Goal: Task Accomplishment & Management: Use online tool/utility

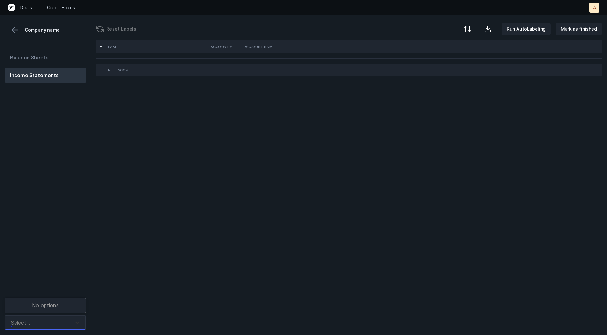
click at [77, 322] on icon at bounding box center [77, 322] width 6 height 6
click at [78, 260] on div "Balance Sheets Income Statements" at bounding box center [45, 177] width 91 height 265
click at [67, 320] on div "Select..." at bounding box center [39, 322] width 63 height 11
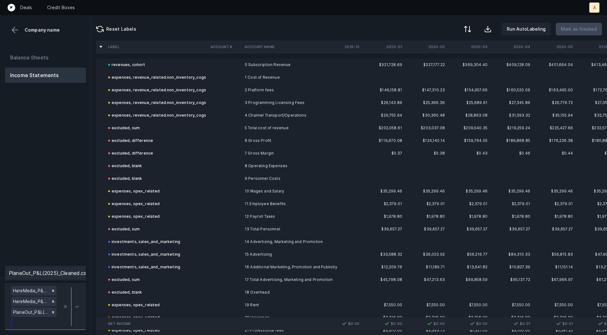
click at [67, 272] on div "PlaneOut_P&L(2025)_Cleaned.csv" at bounding box center [45, 273] width 81 height 13
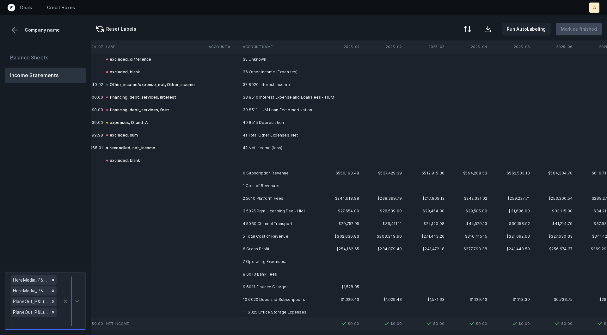
scroll to position [1282, 2613]
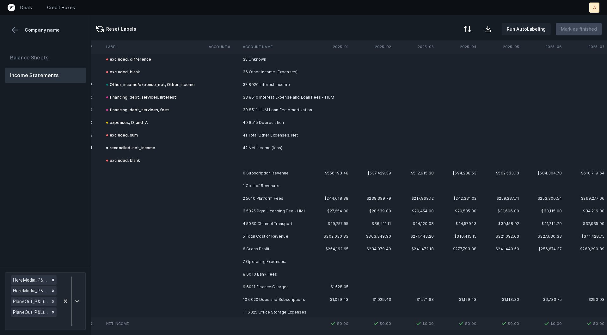
click at [264, 172] on td "0 Subscription Revenue" at bounding box center [278, 173] width 77 height 13
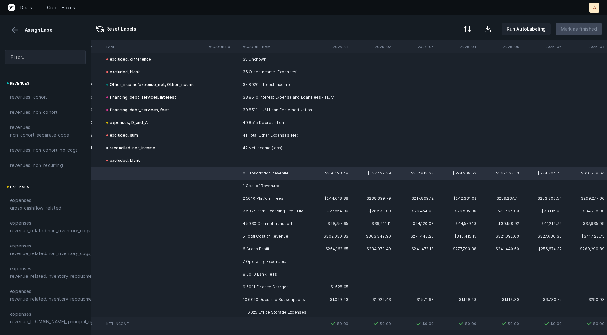
click at [50, 92] on div "revenues, cohort" at bounding box center [45, 96] width 81 height 15
click at [273, 198] on td "2 5010 Platform Fees" at bounding box center [278, 198] width 77 height 13
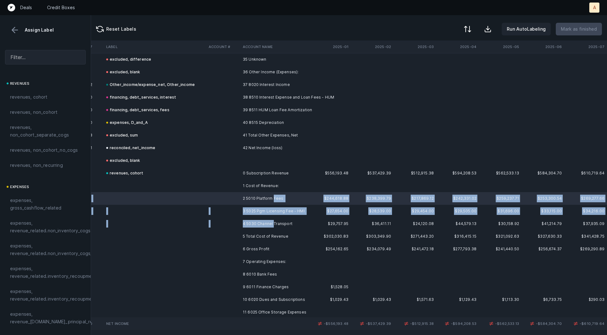
click at [273, 224] on td "4 5030 Channel Transport" at bounding box center [278, 223] width 77 height 13
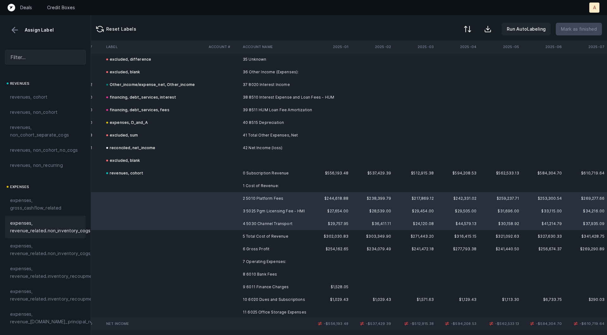
click at [63, 229] on span "expenses, revenue_related.non_inventory_cogs" at bounding box center [50, 226] width 80 height 15
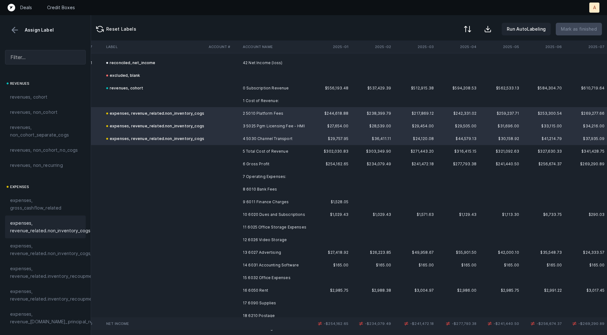
scroll to position [1384, 2613]
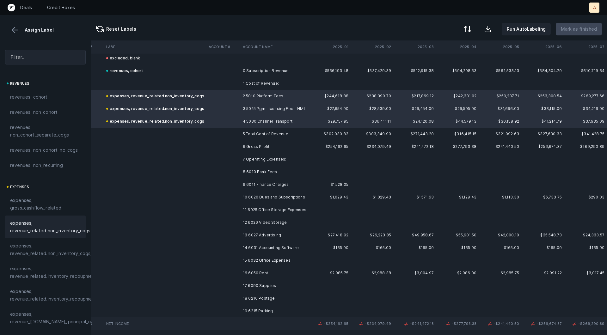
click at [278, 172] on td "8 6010 Bank Fees" at bounding box center [278, 172] width 77 height 13
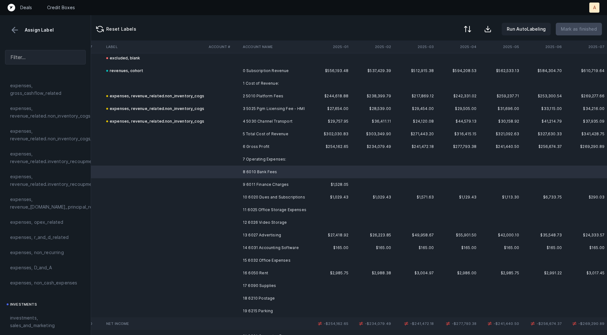
scroll to position [181, 0]
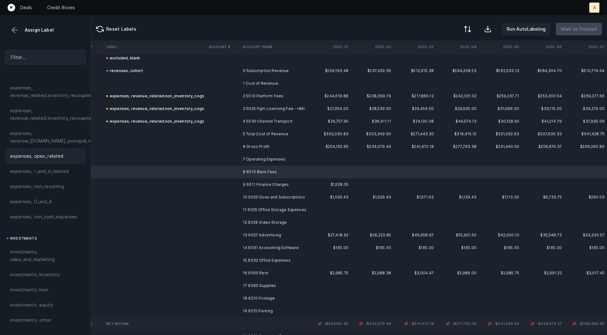
click at [39, 149] on div "expenses, opex_related" at bounding box center [45, 156] width 81 height 15
click at [166, 186] on td at bounding box center [155, 184] width 102 height 13
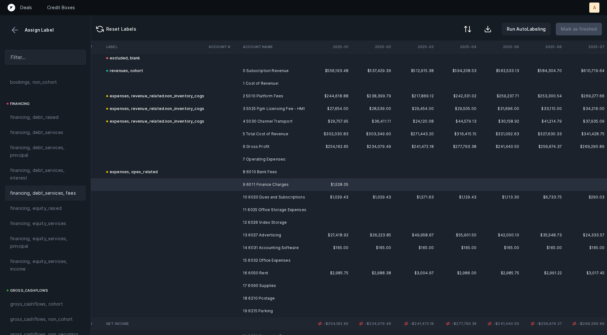
scroll to position [465, 0]
click at [52, 196] on span "financing, debt_services, fees" at bounding box center [43, 197] width 66 height 8
click at [284, 196] on td "10 6020 Dues and Subscriptions" at bounding box center [278, 197] width 77 height 13
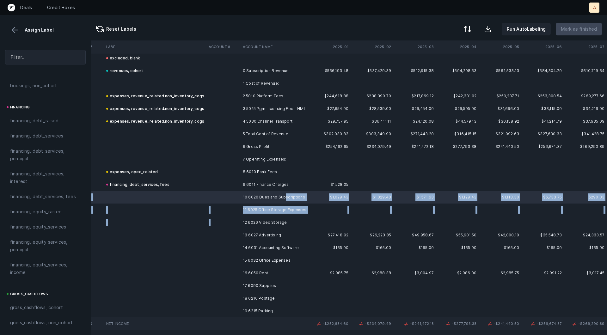
click at [268, 217] on td "12 6026 Video Storage" at bounding box center [278, 222] width 77 height 13
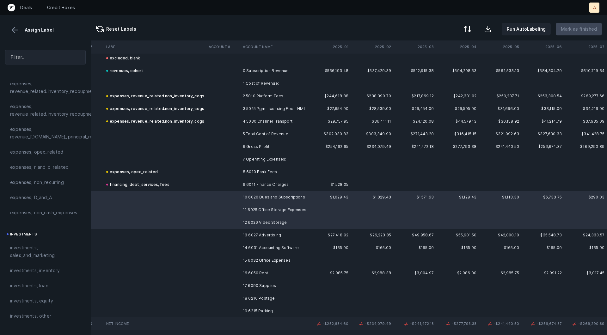
scroll to position [176, 0]
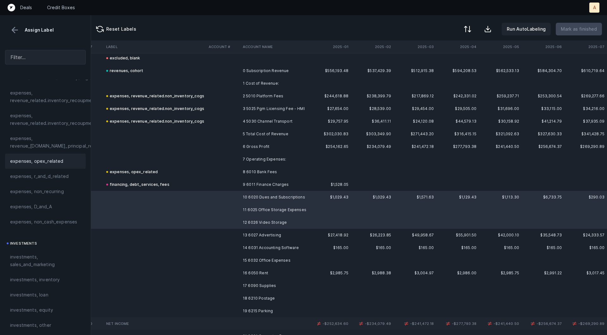
click at [53, 157] on span "expenses, opex_related" at bounding box center [36, 161] width 53 height 8
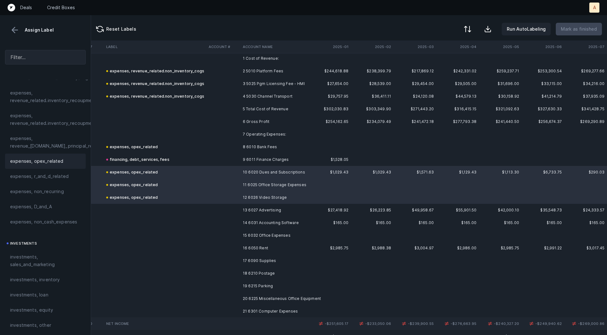
scroll to position [1472, 2613]
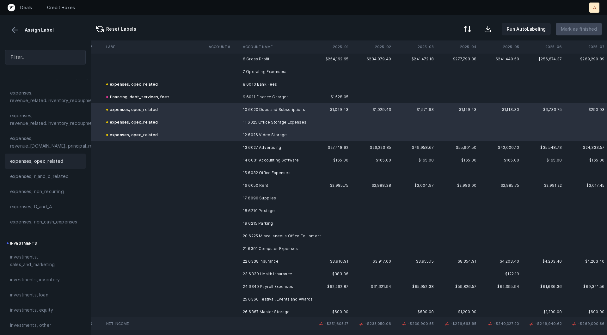
click at [272, 144] on td "13 6027 Advertising" at bounding box center [278, 147] width 77 height 13
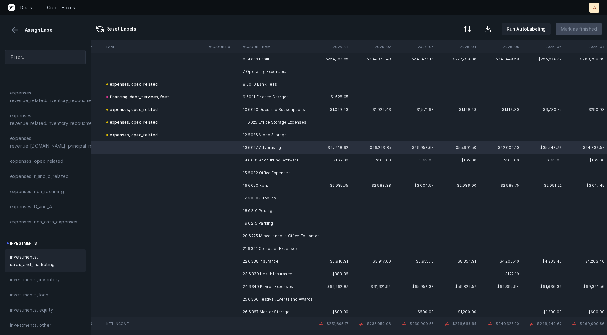
click at [39, 263] on span "investments, sales_and_marketing" at bounding box center [45, 260] width 70 height 15
click at [284, 157] on td "14 6031 Accounting Software" at bounding box center [278, 160] width 77 height 13
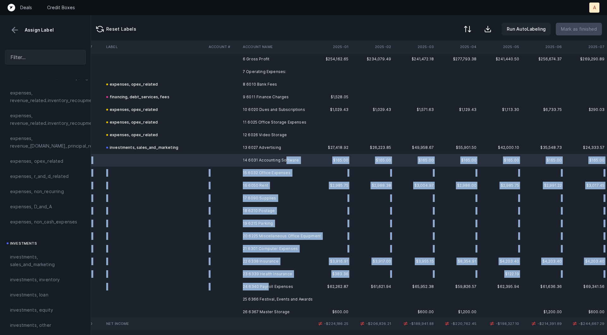
click at [268, 287] on td "24 6340 Payroll Expenses" at bounding box center [278, 286] width 77 height 13
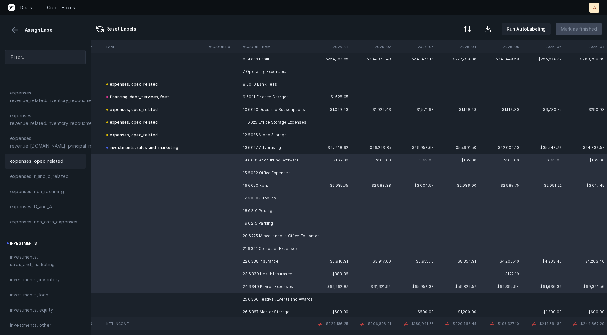
click at [46, 161] on span "expenses, opex_related" at bounding box center [36, 161] width 53 height 8
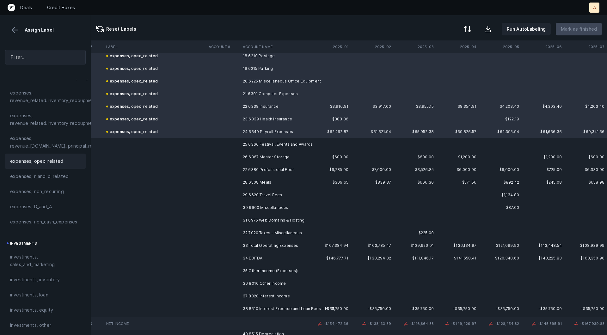
scroll to position [1630, 2613]
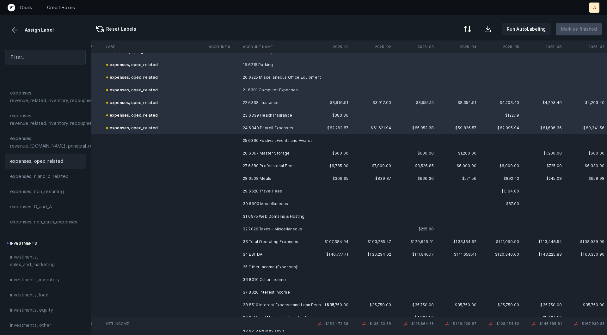
click at [247, 145] on td "25 6366 Festival, Events and Awards" at bounding box center [278, 140] width 77 height 13
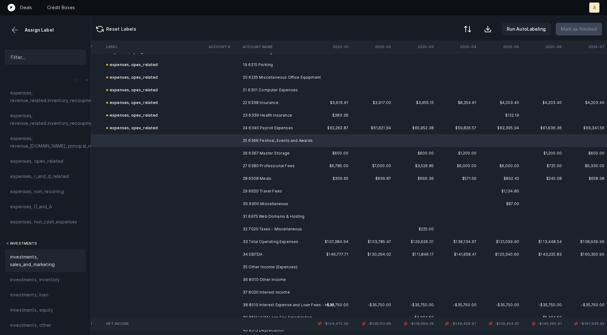
click at [59, 257] on span "investments, sales_and_marketing" at bounding box center [45, 260] width 70 height 15
click at [261, 152] on td "26 6367 Master Storage" at bounding box center [278, 153] width 77 height 13
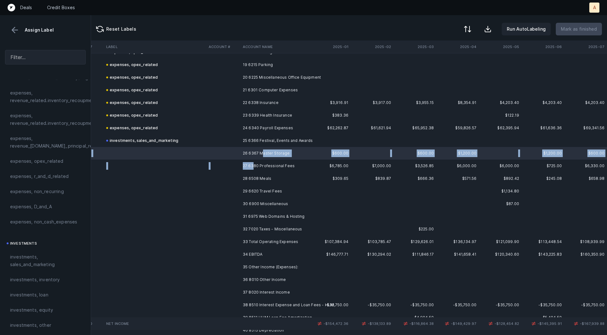
click at [253, 162] on td "27 6380 Professional Fees" at bounding box center [278, 166] width 77 height 13
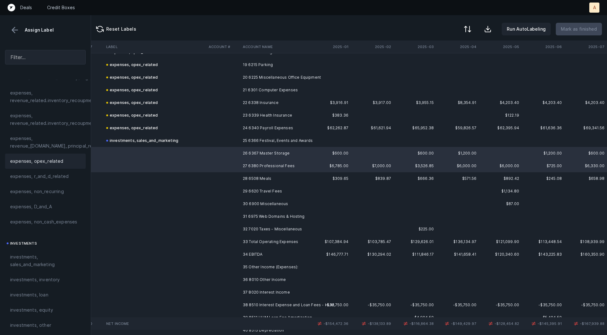
click at [25, 154] on div "expenses, opex_related" at bounding box center [45, 161] width 81 height 15
click at [243, 176] on td "28 6508 Meals" at bounding box center [278, 178] width 77 height 13
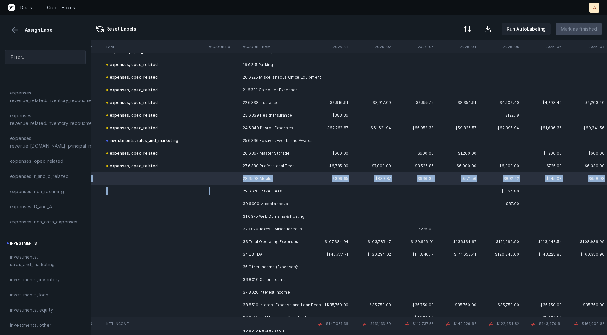
click at [239, 189] on td at bounding box center [223, 191] width 34 height 13
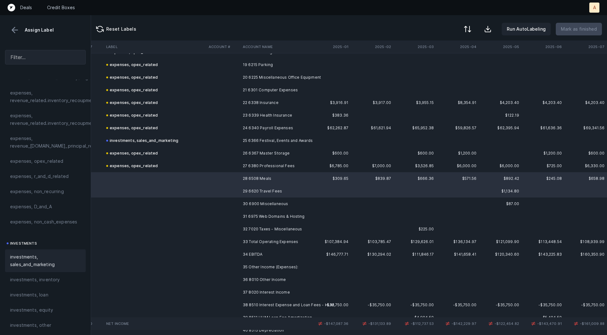
click at [52, 255] on span "investments, sales_and_marketing" at bounding box center [45, 260] width 70 height 15
click at [202, 190] on td "investments, sales_and_marketing" at bounding box center [155, 191] width 102 height 13
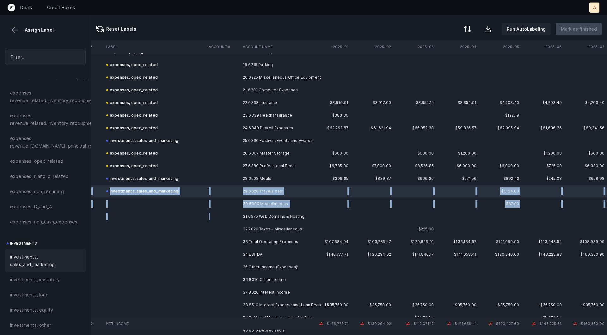
click at [237, 222] on td at bounding box center [223, 216] width 34 height 13
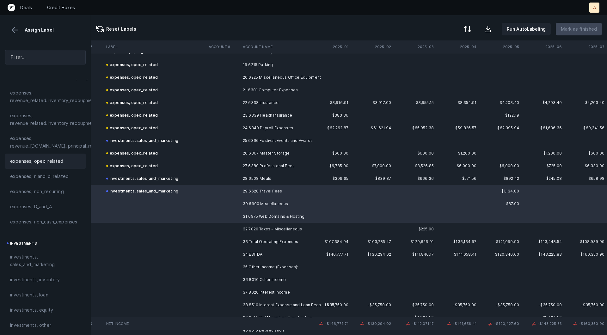
click at [30, 165] on div "expenses, opex_related" at bounding box center [45, 161] width 81 height 15
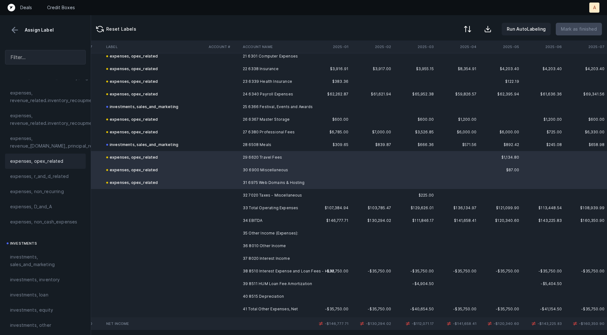
scroll to position [1680, 2613]
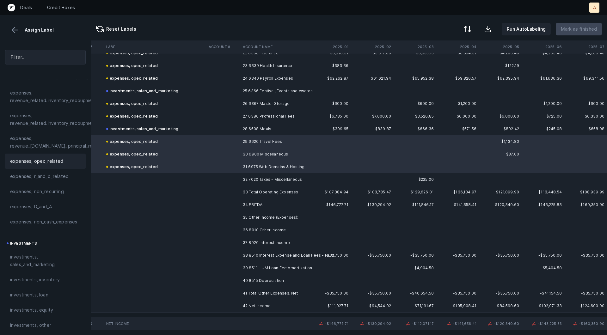
click at [248, 243] on td "37 8020 Interest Income" at bounding box center [278, 242] width 77 height 13
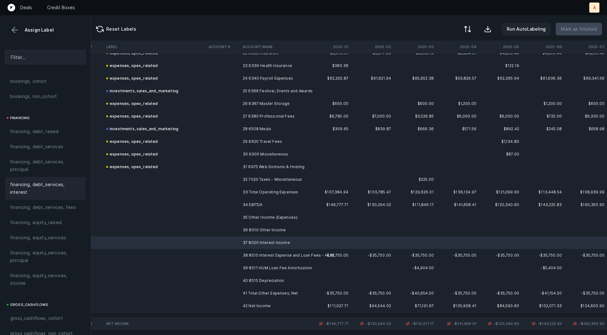
scroll to position [707, 0]
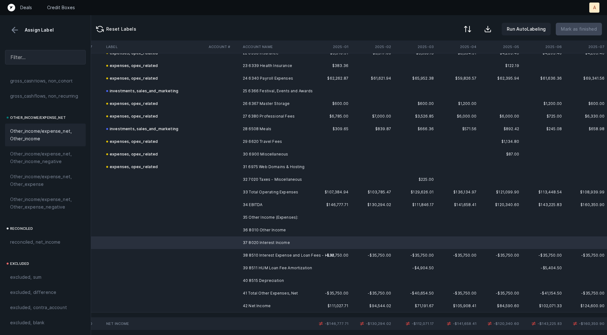
click at [42, 139] on span "Other_income/expense_net, Other_income" at bounding box center [45, 134] width 70 height 15
click at [211, 256] on td at bounding box center [223, 255] width 34 height 13
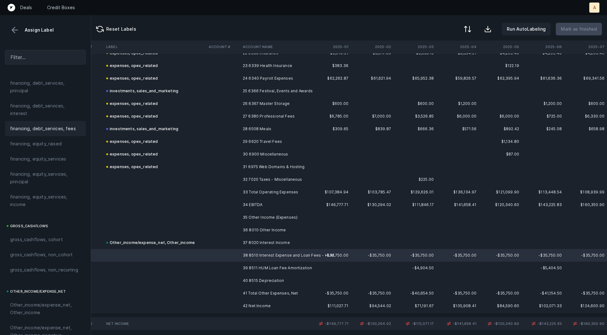
scroll to position [524, 0]
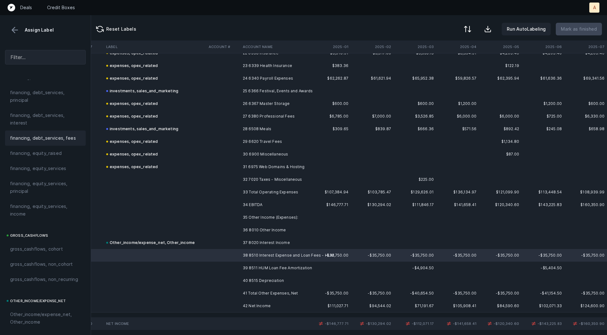
click at [52, 140] on span "financing, debt_services, fees" at bounding box center [43, 138] width 66 height 8
click at [246, 258] on div at bounding box center [303, 167] width 607 height 335
click at [250, 261] on div "Sign flip" at bounding box center [266, 265] width 40 height 12
click at [244, 266] on td "39 8511 HUM Loan Fee Amortization" at bounding box center [278, 268] width 77 height 13
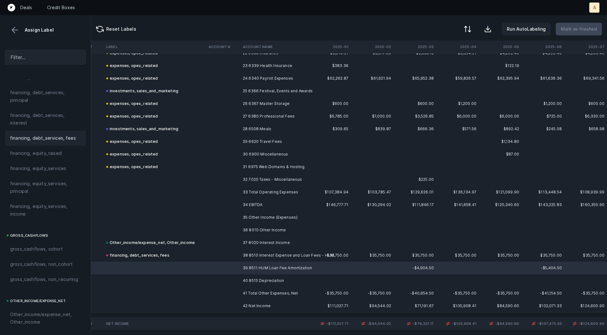
click at [49, 136] on span "financing, debt_services, fees" at bounding box center [43, 138] width 66 height 8
click at [184, 275] on span "Sign flip" at bounding box center [187, 273] width 17 height 7
click at [185, 256] on td "financing, debt_services, fees" at bounding box center [155, 255] width 102 height 13
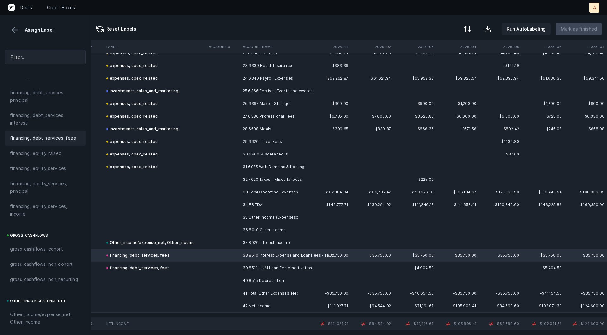
click at [170, 300] on td at bounding box center [155, 306] width 102 height 13
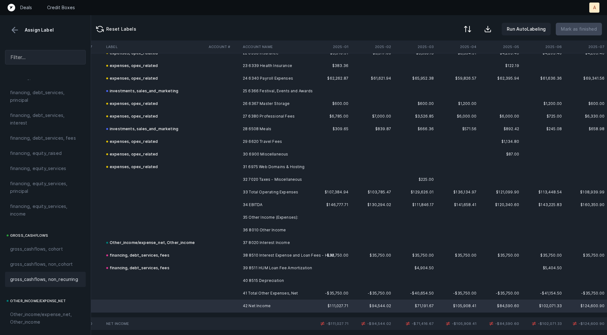
scroll to position [707, 0]
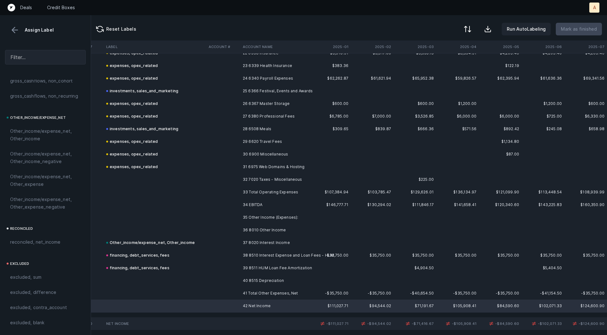
click at [43, 255] on div "revenues revenues, cohort revenues, non_cohort revenues, non_cohort_separate_co…" at bounding box center [45, 207] width 91 height 255
click at [48, 246] on div "reconciled, net_income" at bounding box center [45, 241] width 81 height 15
click at [152, 255] on div "financing, debt_services, fees" at bounding box center [137, 256] width 63 height 8
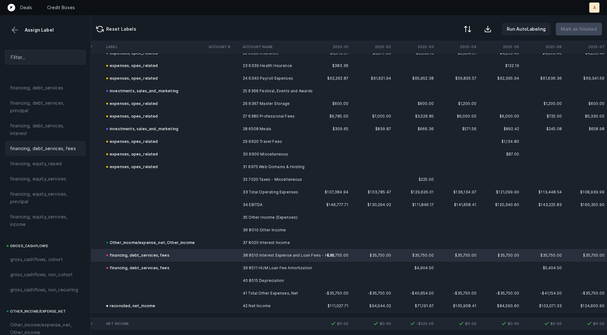
scroll to position [510, 0]
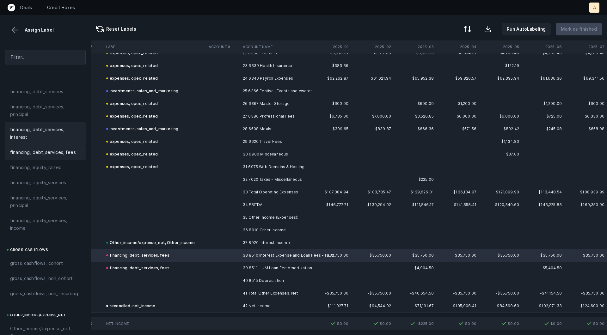
click at [30, 128] on span "financing, debt_services, interest" at bounding box center [45, 133] width 70 height 15
click at [220, 258] on td at bounding box center [223, 255] width 34 height 13
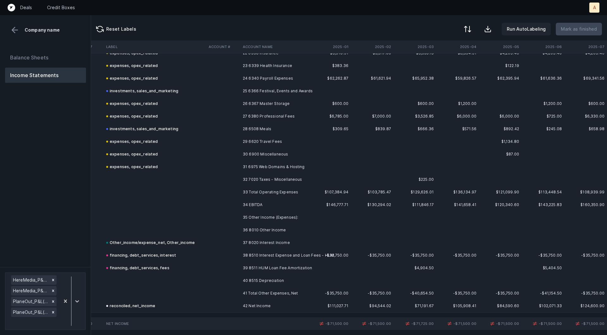
click at [220, 258] on td at bounding box center [223, 255] width 34 height 13
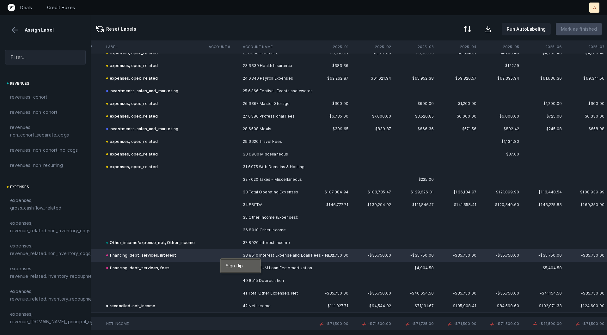
click at [227, 263] on span "Sign flip" at bounding box center [234, 265] width 17 height 7
click at [466, 27] on button at bounding box center [467, 30] width 14 height 14
click at [444, 69] on div "By Hum label" at bounding box center [439, 67] width 63 height 13
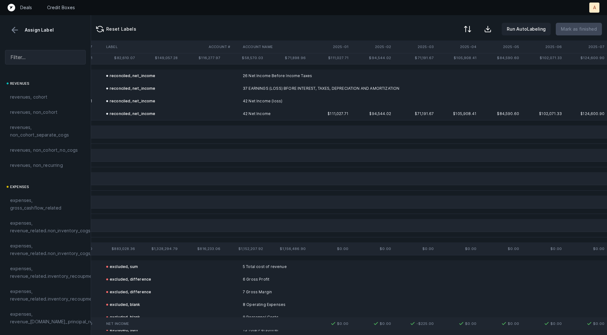
scroll to position [0, 2613]
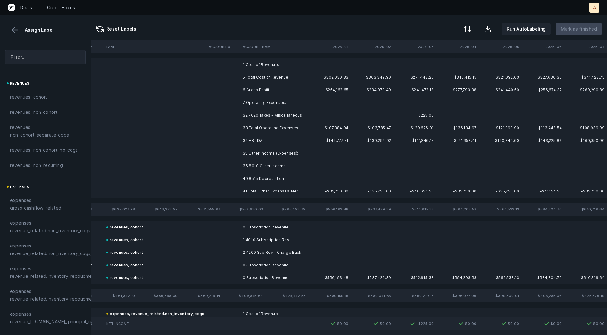
click at [269, 66] on td "1 Cost of Revenue:" at bounding box center [278, 64] width 77 height 13
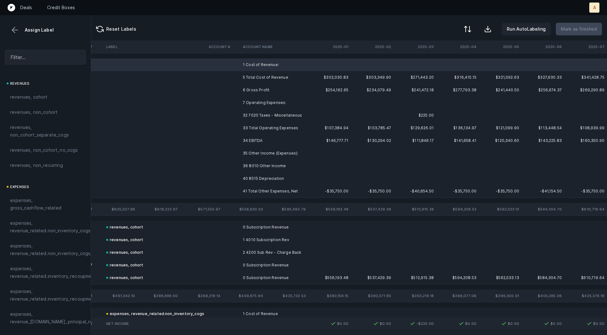
click at [258, 100] on td "7 Operating Expenses:" at bounding box center [278, 102] width 77 height 13
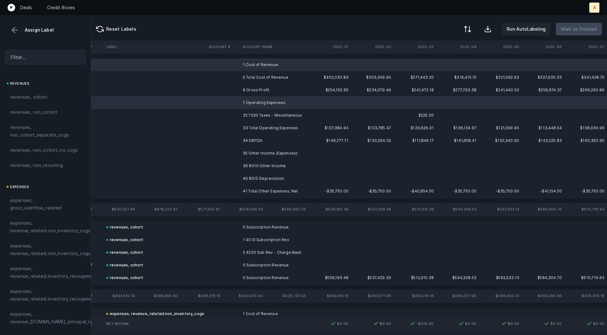
click at [264, 151] on td "35 Other Income (Expenses):" at bounding box center [278, 153] width 77 height 13
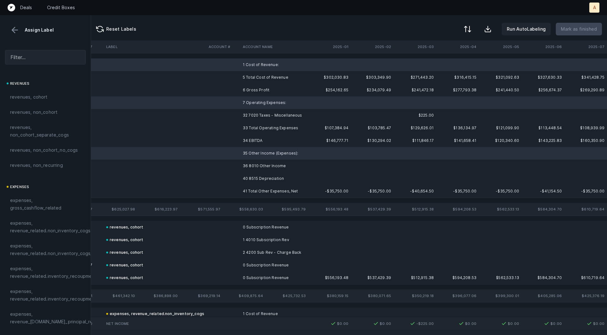
click at [257, 179] on td "40 8515 Depreciation" at bounding box center [278, 178] width 77 height 13
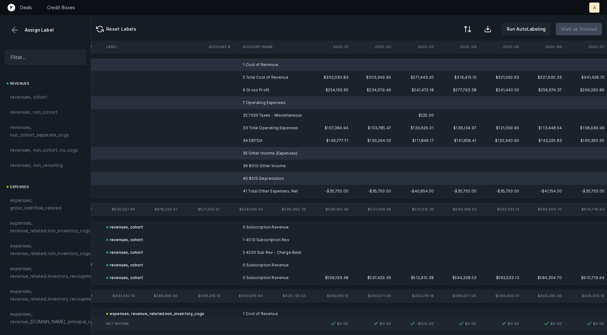
click at [257, 179] on td "40 8515 Depreciation" at bounding box center [278, 178] width 77 height 13
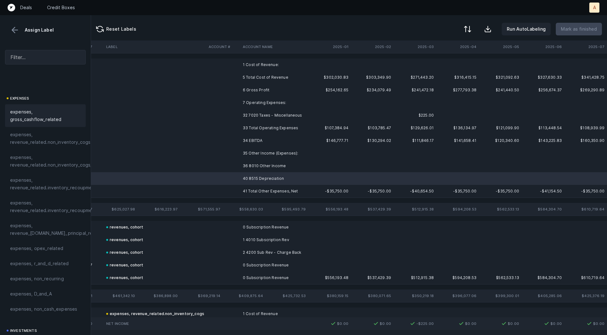
scroll to position [108, 0]
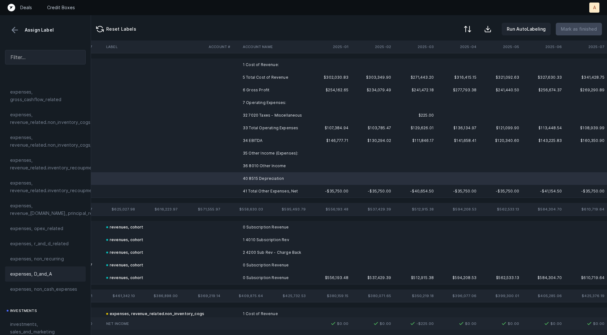
click at [31, 270] on span "expenses, D_and_A" at bounding box center [31, 274] width 42 height 8
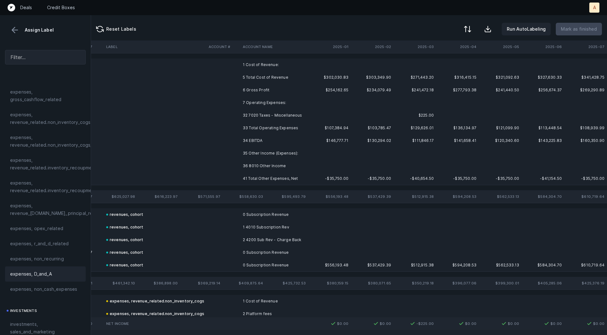
click at [265, 114] on td "32 7020 Taxes - Miscellaneous" at bounding box center [278, 115] width 77 height 13
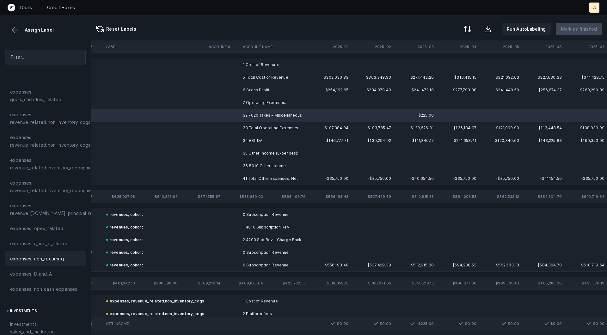
click at [42, 258] on span "expenses, non_recurring" at bounding box center [37, 259] width 54 height 8
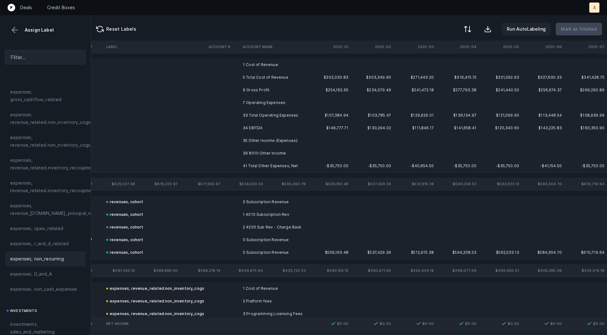
click at [212, 65] on td at bounding box center [223, 64] width 34 height 13
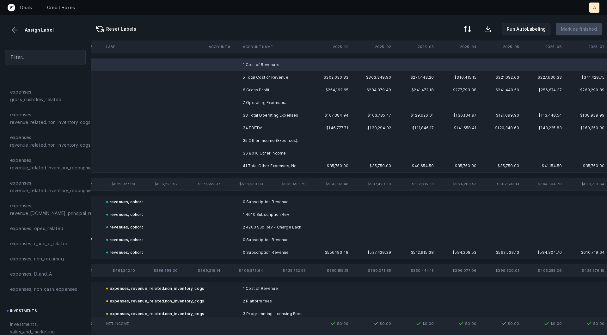
click at [230, 100] on td at bounding box center [223, 102] width 34 height 13
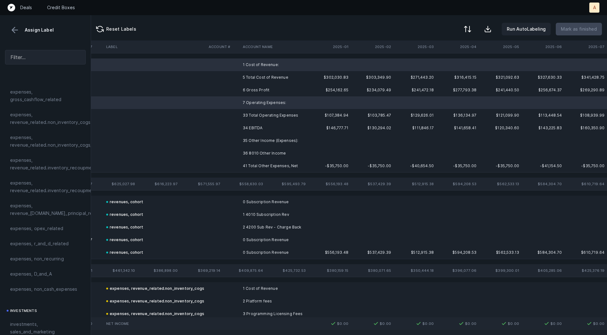
click at [234, 145] on td at bounding box center [223, 140] width 34 height 13
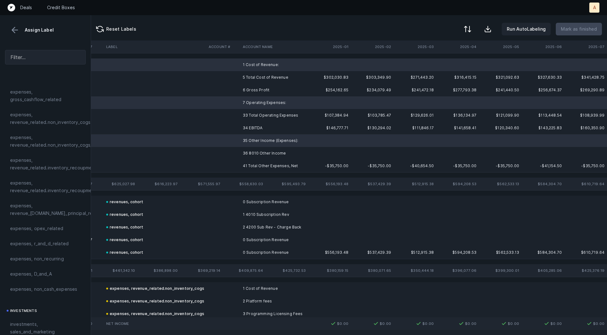
click at [234, 149] on td at bounding box center [223, 153] width 34 height 13
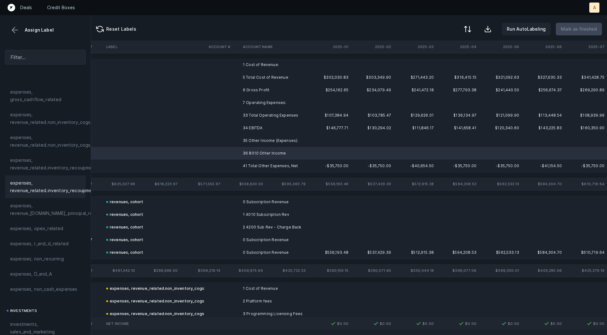
scroll to position [707, 0]
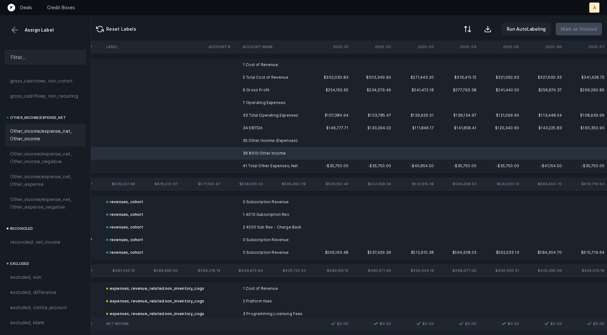
click at [45, 130] on span "Other_income/expense_net, Other_income" at bounding box center [45, 134] width 70 height 15
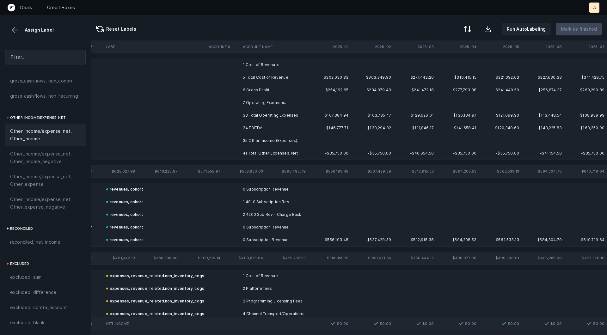
click at [261, 67] on td "1 Cost of Revenue:" at bounding box center [278, 64] width 77 height 13
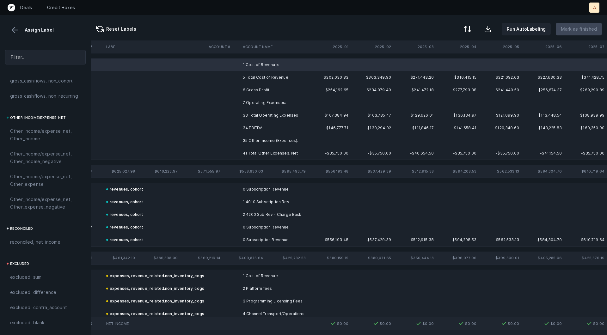
click at [254, 104] on td "7 Operating Expenses:" at bounding box center [278, 102] width 77 height 13
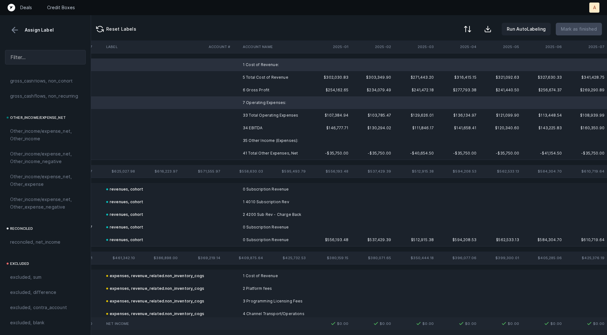
click at [240, 141] on td "35 Other Income (Expenses):" at bounding box center [278, 140] width 77 height 13
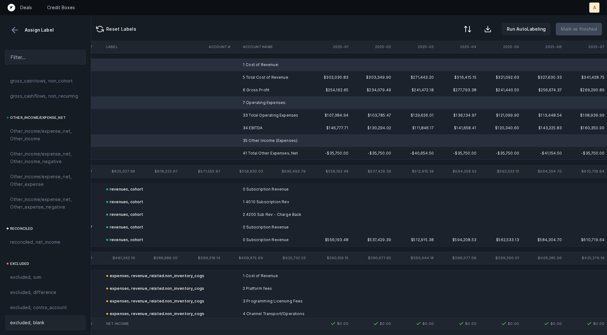
click at [36, 327] on div "excluded, blank" at bounding box center [45, 322] width 81 height 15
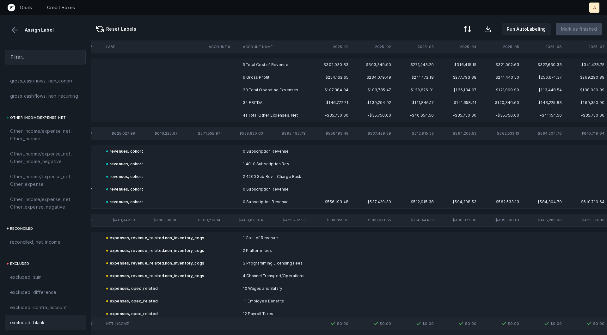
click at [258, 77] on td "6 Gross Profit" at bounding box center [278, 77] width 77 height 13
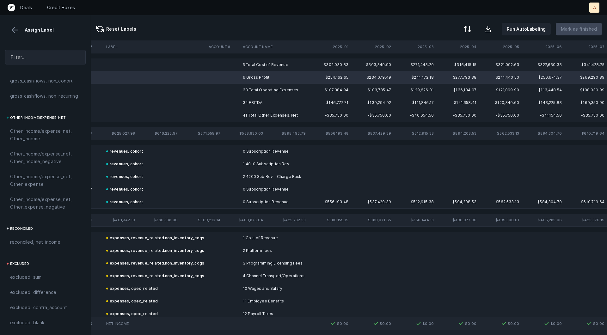
click at [249, 106] on td "34 EBITDA" at bounding box center [278, 102] width 77 height 13
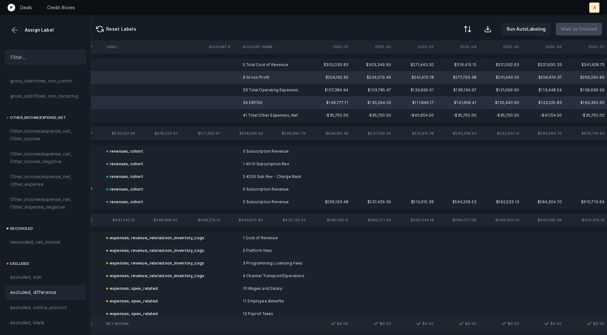
click at [37, 294] on span "excluded, difference" at bounding box center [33, 292] width 46 height 8
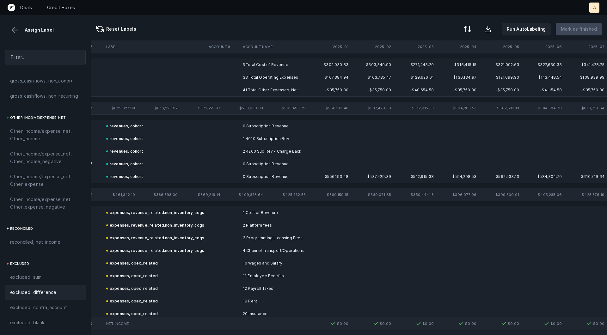
click at [260, 62] on td "5 Total Cost of Revenue" at bounding box center [278, 64] width 77 height 13
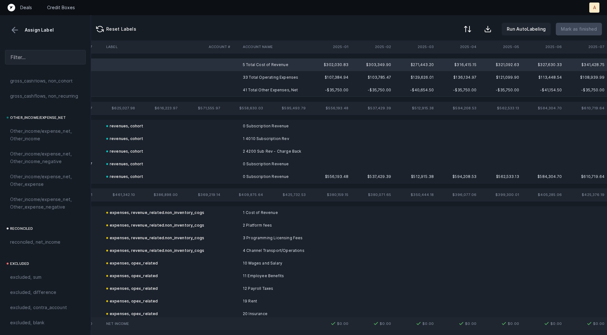
click at [264, 94] on td "41 Total Other Expenses, Net" at bounding box center [278, 90] width 77 height 13
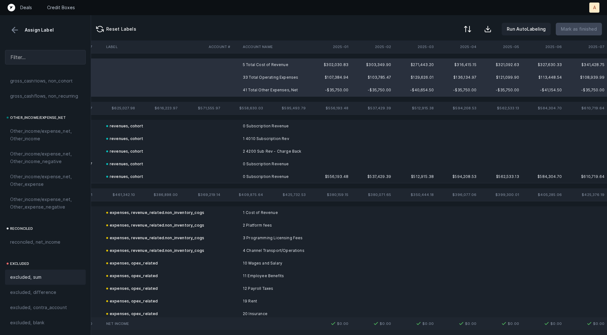
click at [34, 276] on span "excluded, sum" at bounding box center [25, 277] width 31 height 8
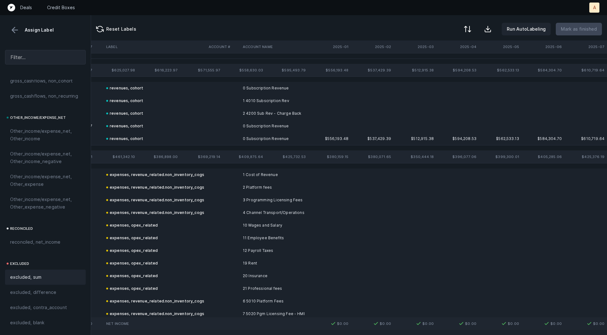
click at [16, 27] on button at bounding box center [14, 29] width 9 height 9
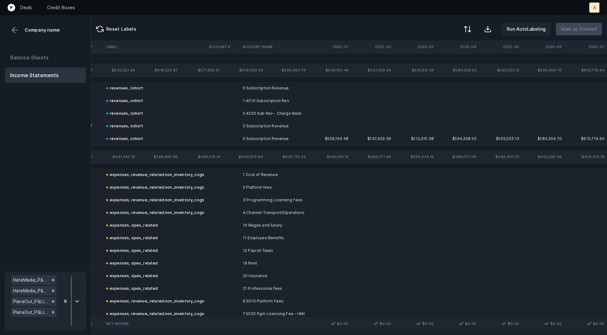
drag, startPoint x: 30, startPoint y: 53, endPoint x: 75, endPoint y: 283, distance: 233.9
click at [30, 53] on button "Balance Sheets" at bounding box center [45, 57] width 81 height 15
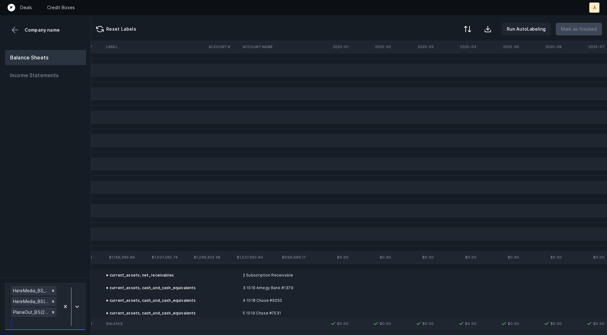
click at [75, 285] on div at bounding box center [71, 307] width 23 height 44
click at [74, 290] on div at bounding box center [71, 307] width 23 height 44
click at [74, 285] on div at bounding box center [71, 307] width 23 height 44
click at [75, 276] on div "PlaneOut_BS(2025)_Cleaned.csv" at bounding box center [45, 273] width 81 height 13
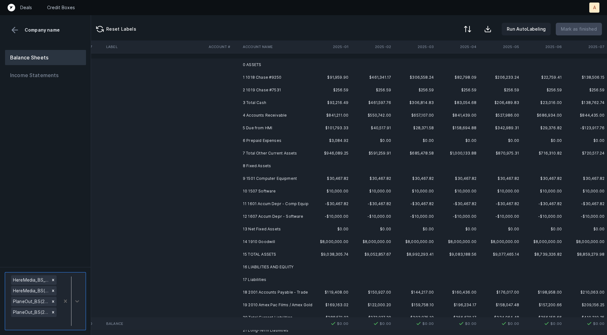
click at [269, 77] on td "1 1018 Chase #9250" at bounding box center [278, 77] width 77 height 13
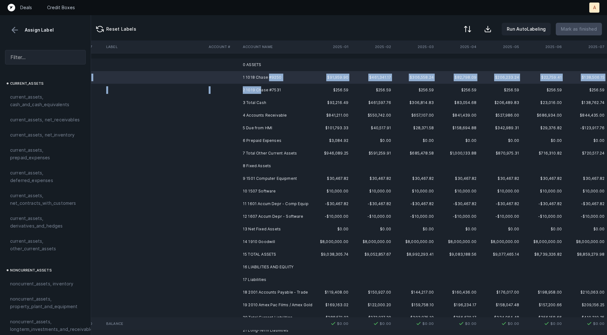
click at [260, 91] on td "2 1019 Chase #7531" at bounding box center [278, 90] width 77 height 13
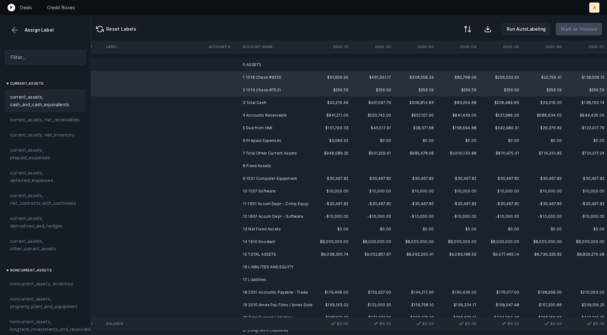
click at [52, 100] on span "current_assets, cash_and_cash_equivalents" at bounding box center [45, 100] width 70 height 15
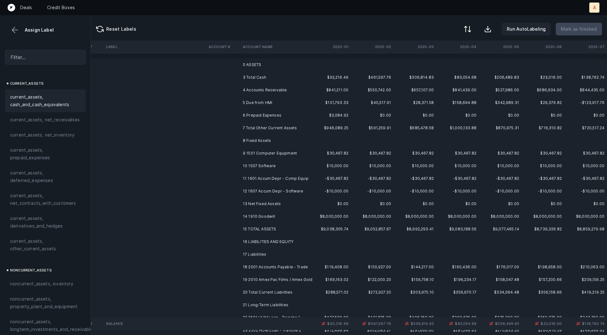
click at [248, 89] on td "4 Accounts Receivable" at bounding box center [278, 90] width 77 height 13
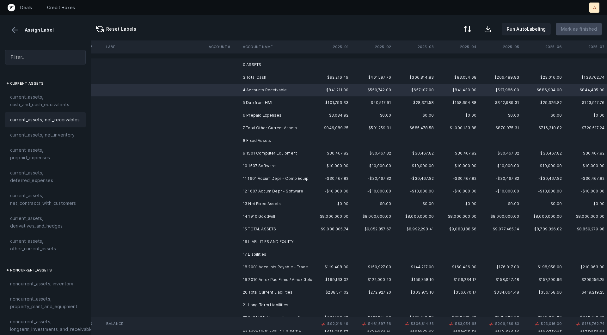
click at [51, 118] on span "current_assets, net_receivables" at bounding box center [45, 120] width 70 height 8
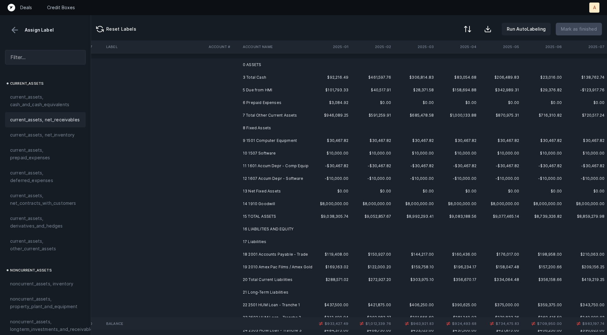
click at [247, 88] on td "5 Due from HMI" at bounding box center [278, 90] width 77 height 13
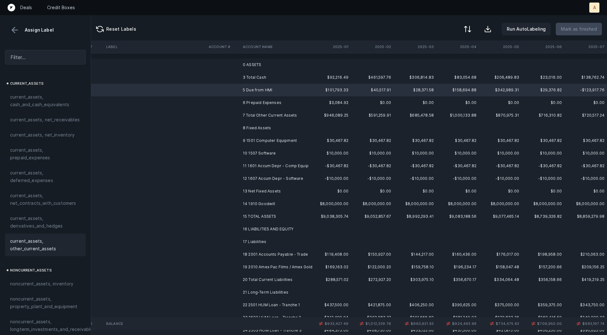
click at [30, 244] on span "current_assets, other_current_assets" at bounding box center [45, 244] width 70 height 15
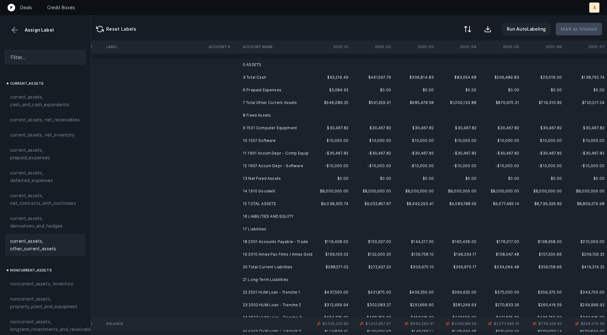
click at [265, 87] on td "6 Prepaid Expenses" at bounding box center [278, 90] width 77 height 13
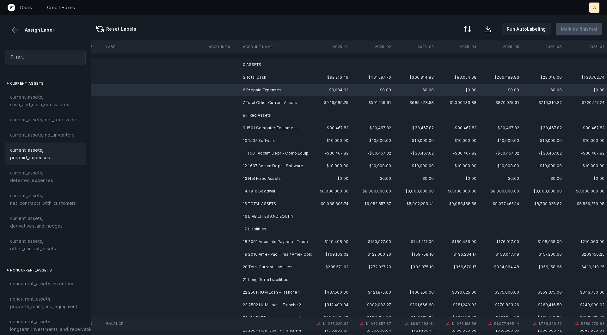
click at [58, 153] on span "current_assets, prepaid_expenses" at bounding box center [45, 153] width 70 height 15
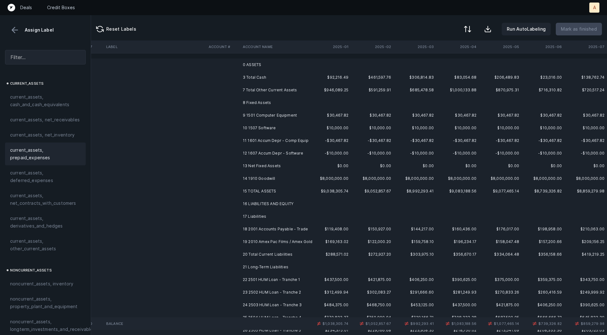
click at [253, 113] on td "9 1501 Computer Equipment" at bounding box center [278, 115] width 77 height 13
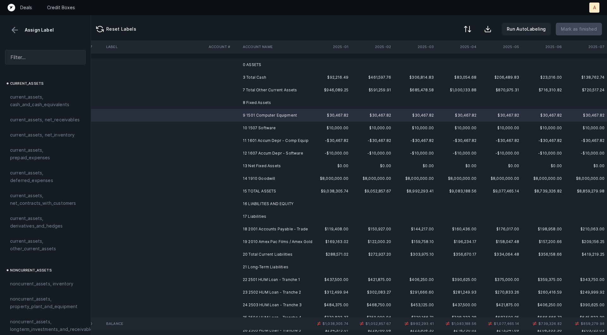
click at [254, 144] on td "11 1601 Accum Depr - Comp Equip" at bounding box center [278, 140] width 77 height 13
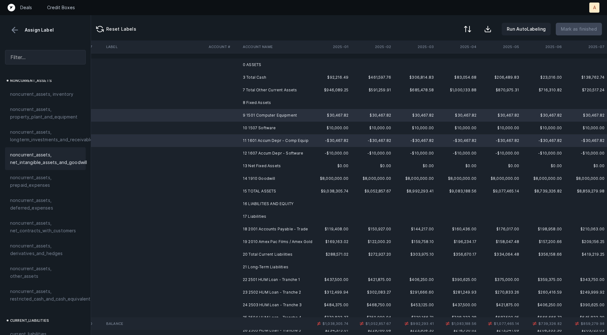
scroll to position [184, 0]
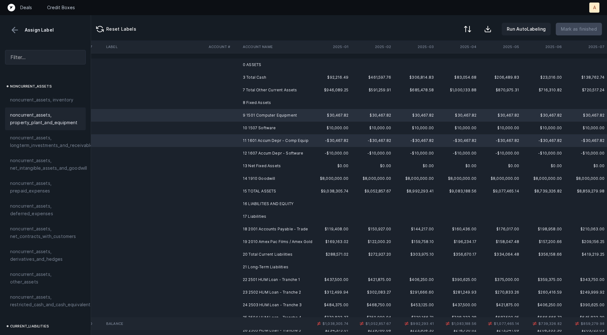
click at [44, 122] on span "noncurrent_assets, property_plant_and_equipment" at bounding box center [45, 118] width 70 height 15
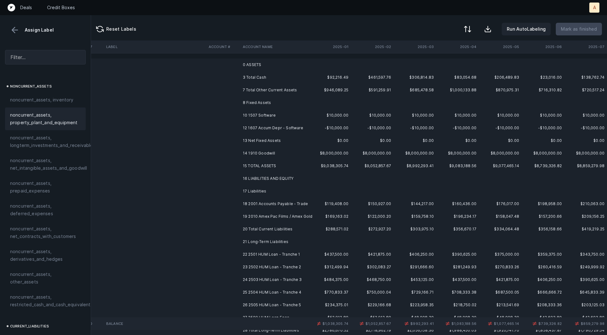
click at [271, 118] on td "10 1507 Software" at bounding box center [278, 115] width 77 height 13
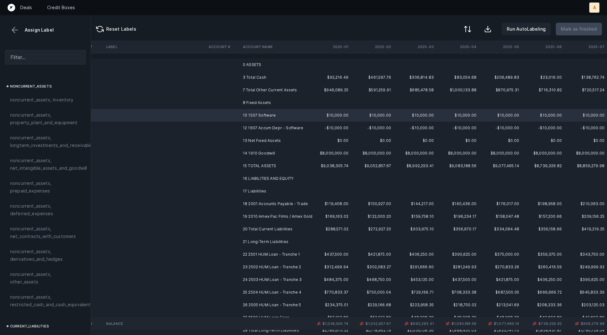
click at [266, 130] on td "12 1607 Accum Depr - Software" at bounding box center [278, 128] width 77 height 13
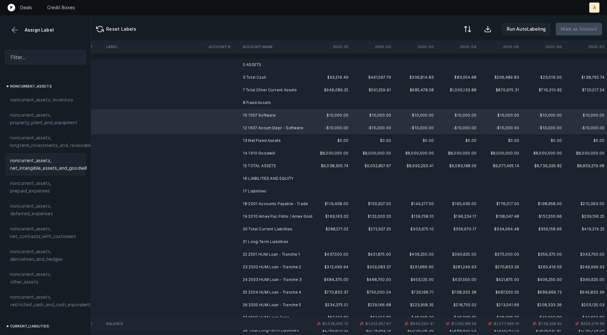
click at [75, 163] on span "noncurrent_assets, net_intangible_assets_and_goodwill" at bounding box center [48, 164] width 77 height 15
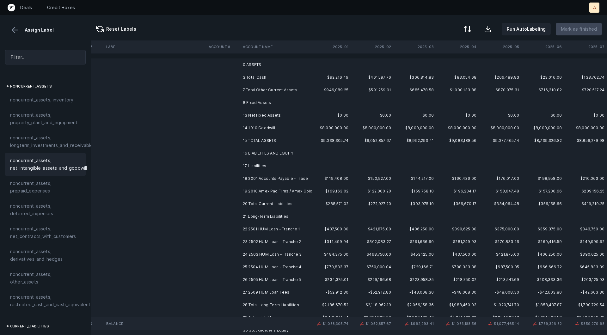
click at [244, 129] on td "14 1910 Goodwill" at bounding box center [278, 128] width 77 height 13
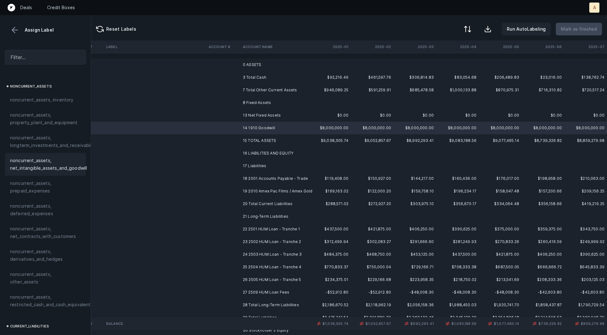
click at [68, 159] on span "noncurrent_assets, net_intangible_assets_and_goodwill" at bounding box center [48, 164] width 77 height 15
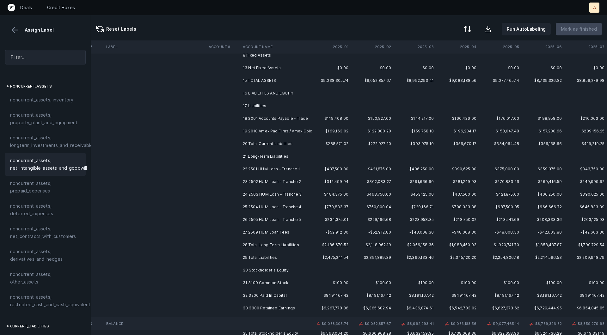
scroll to position [49, 2613]
click at [282, 118] on td "18 2001 Accounts Payable - Trade" at bounding box center [278, 116] width 77 height 13
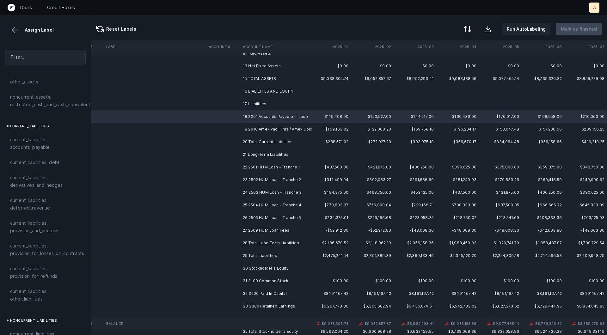
scroll to position [398, 0]
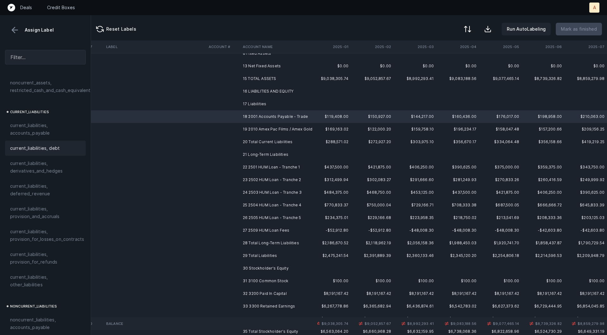
click at [32, 141] on div "current_liabilities, debt" at bounding box center [45, 148] width 81 height 15
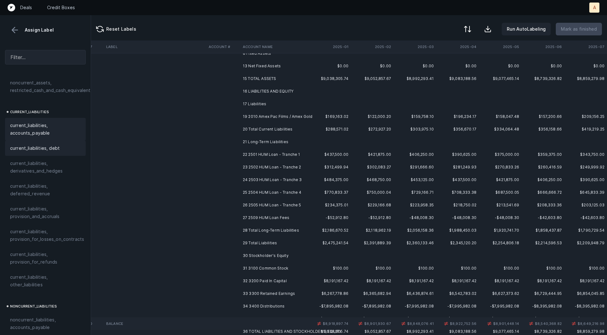
click at [42, 122] on span "current_liabilities, accounts_payable" at bounding box center [45, 129] width 70 height 15
click at [259, 117] on td "19 2010 Amex Pac Films / Amex Gold" at bounding box center [278, 116] width 77 height 13
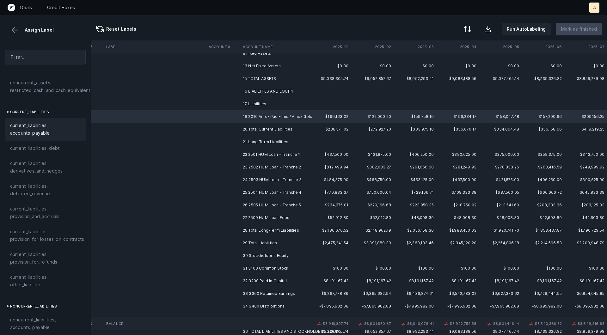
click at [32, 122] on span "current_liabilities, accounts_payable" at bounding box center [45, 129] width 70 height 15
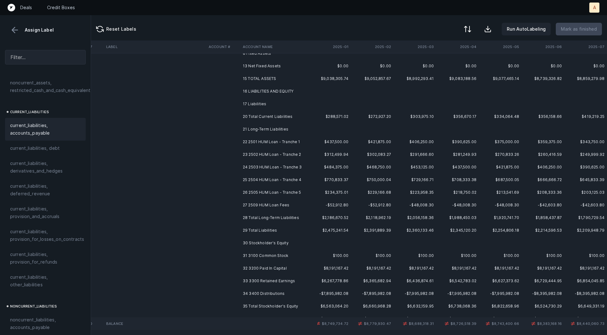
click at [255, 146] on td "22 2501 HUM Loan - Tranche 1" at bounding box center [278, 142] width 77 height 13
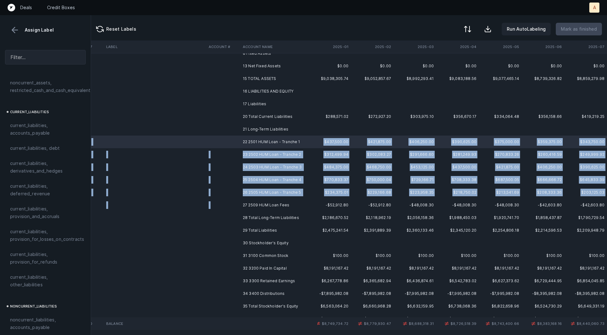
click at [258, 200] on td "27 2509 HUM Loan Fees" at bounding box center [278, 205] width 77 height 13
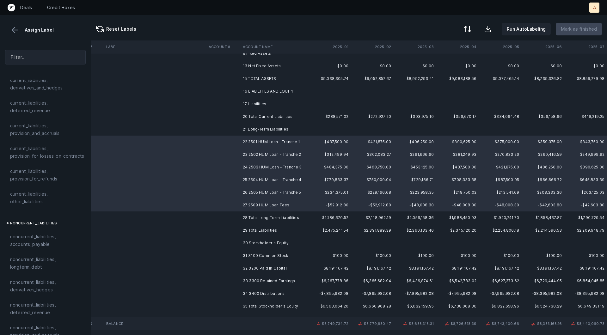
scroll to position [531, 0]
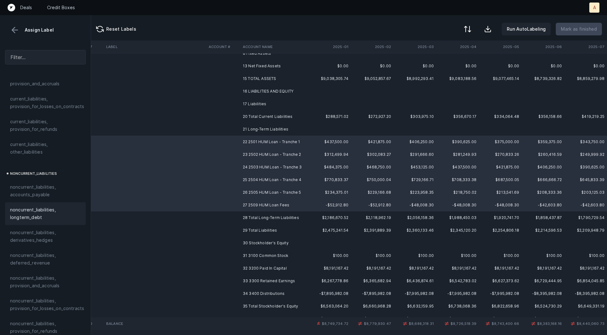
click at [29, 209] on span "noncurrent_liabilities, longterm_debt" at bounding box center [45, 213] width 70 height 15
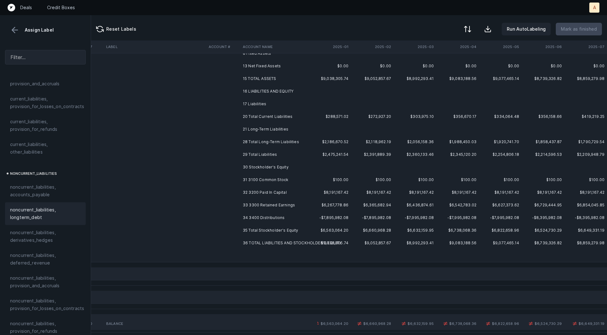
click at [252, 176] on td "31 3100 Common Stock" at bounding box center [278, 179] width 77 height 13
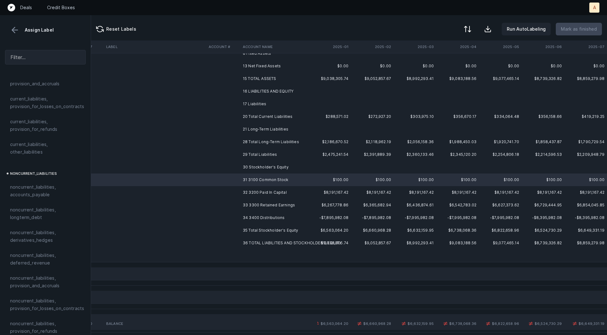
click at [252, 186] on td "32 3200 Paid In Capital" at bounding box center [278, 192] width 77 height 13
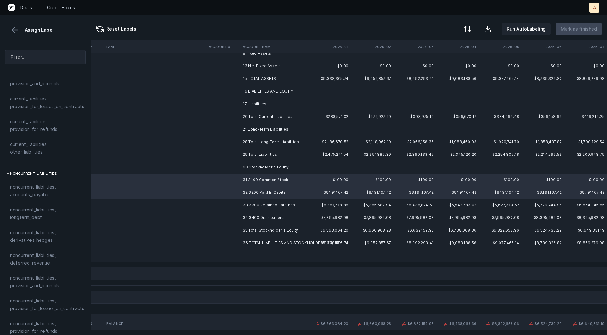
scroll to position [685, 0]
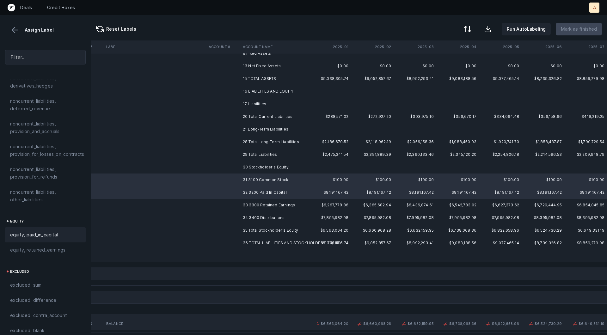
click at [23, 227] on div "equity, paid_in_capital" at bounding box center [45, 234] width 81 height 15
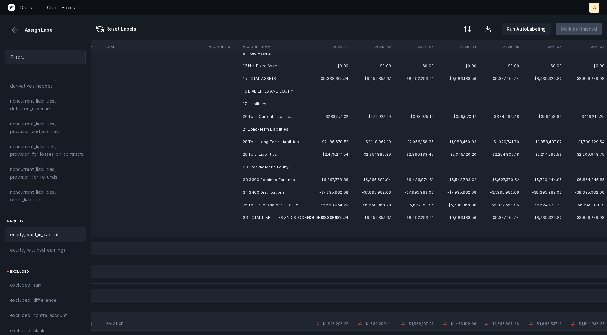
click at [216, 182] on td at bounding box center [223, 179] width 34 height 13
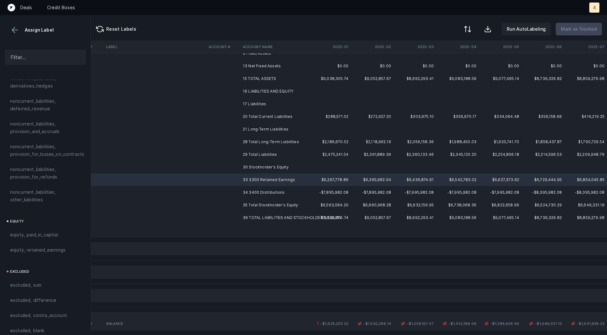
click at [217, 186] on td at bounding box center [223, 192] width 34 height 13
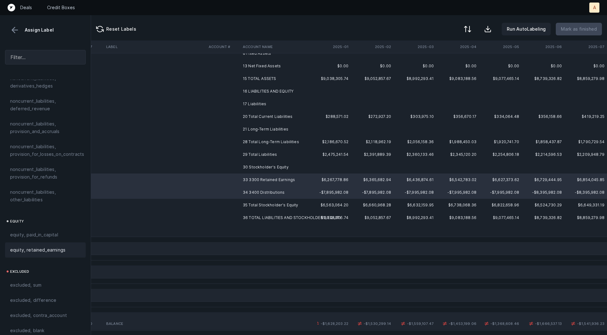
click at [53, 246] on span "equity, retained_earnings" at bounding box center [37, 250] width 55 height 8
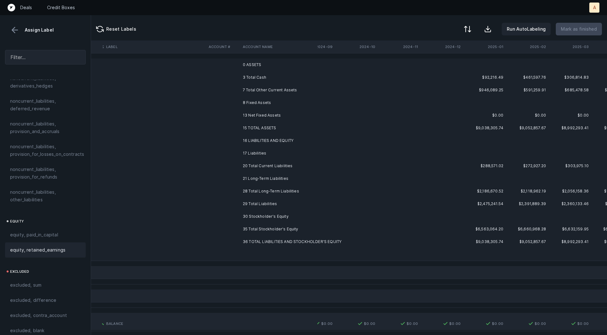
scroll to position [0, 2613]
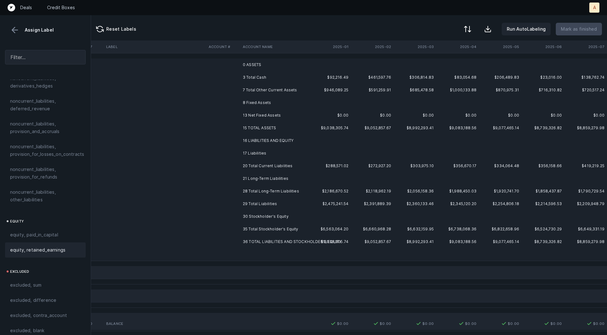
click at [249, 64] on td "0 ASSETS" at bounding box center [278, 64] width 77 height 13
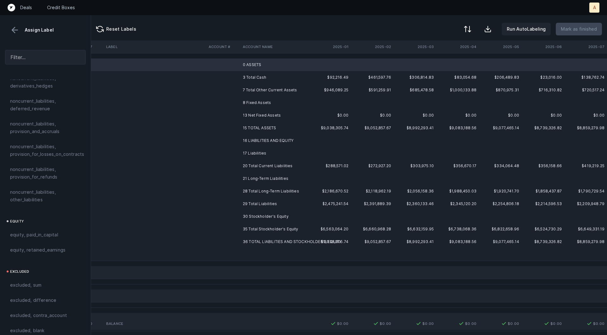
click at [248, 99] on td "8 Fixed Assets" at bounding box center [278, 102] width 77 height 13
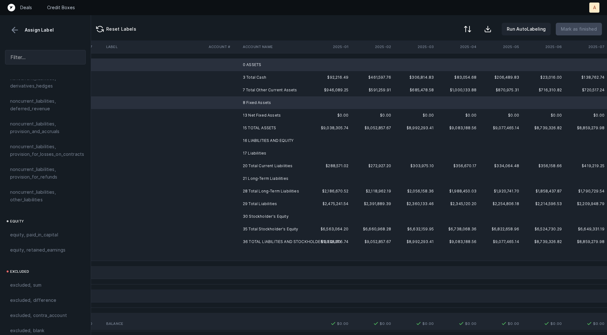
click at [251, 139] on td "16 LIABILITIES AND EQUITY" at bounding box center [278, 140] width 77 height 13
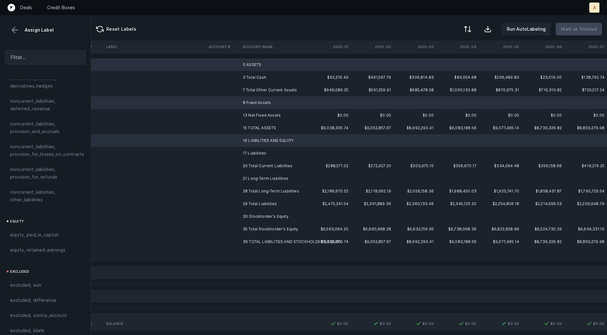
click at [247, 147] on td "17 Liabilities" at bounding box center [278, 153] width 77 height 13
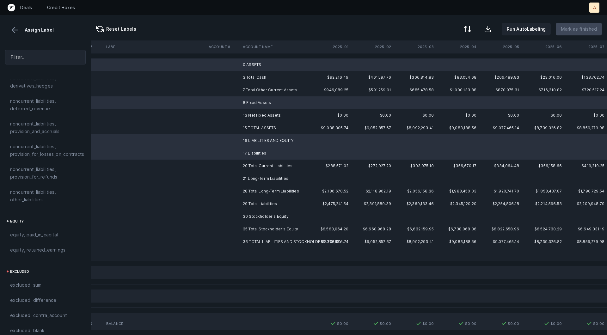
click at [248, 178] on td "21 Long-Term Liabilities" at bounding box center [278, 178] width 77 height 13
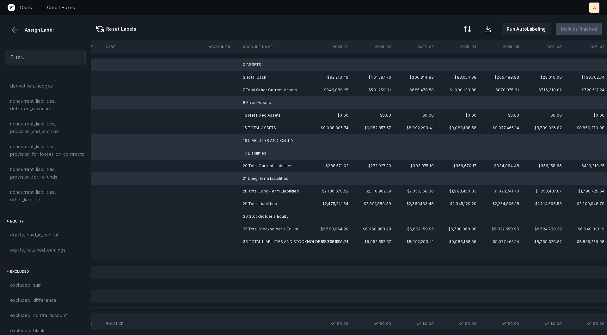
click at [246, 214] on td "30 Stockholder's Equity" at bounding box center [278, 216] width 77 height 13
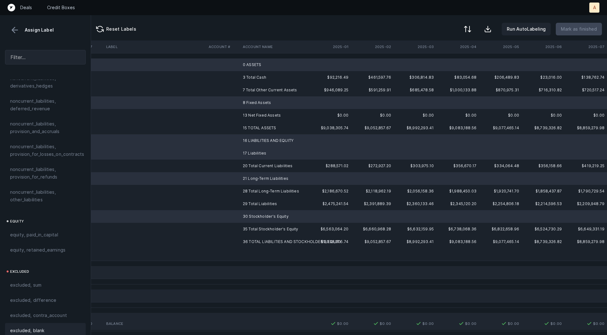
click at [20, 327] on span "excluded, blank" at bounding box center [27, 331] width 34 height 8
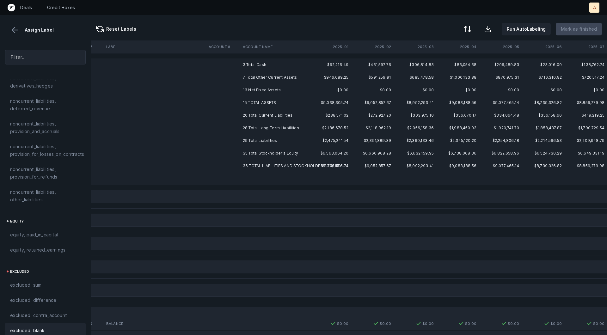
click at [269, 87] on td "13 Net Fixed Assets" at bounding box center [278, 90] width 77 height 13
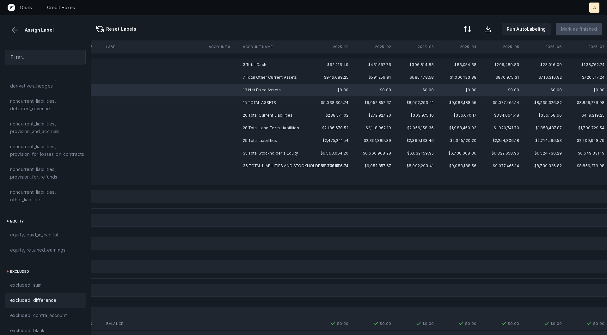
click at [22, 296] on span "excluded, difference" at bounding box center [33, 300] width 46 height 8
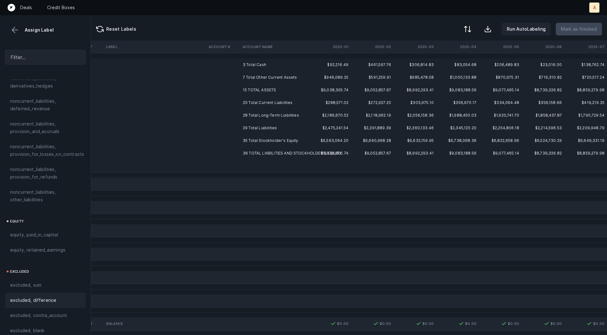
click at [260, 163] on td at bounding box center [278, 166] width 77 height 13
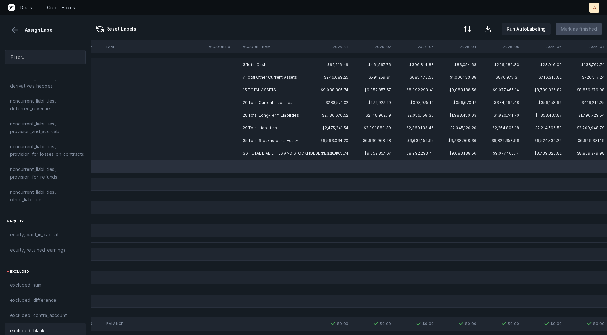
click at [32, 323] on div "excluded, blank" at bounding box center [45, 330] width 81 height 15
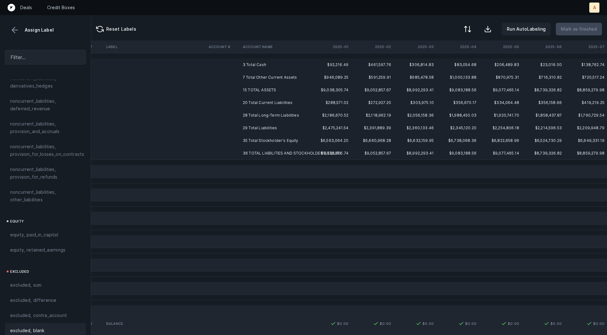
click at [264, 62] on td "3 Total Cash" at bounding box center [278, 64] width 77 height 13
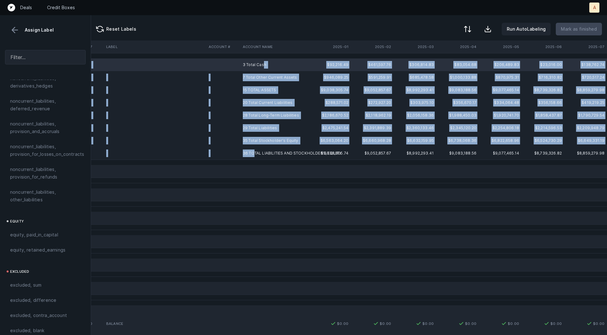
click at [253, 152] on td "36 TOTAL LIABILITIES AND STOCKHOLDER'S EQUITY" at bounding box center [278, 153] width 77 height 13
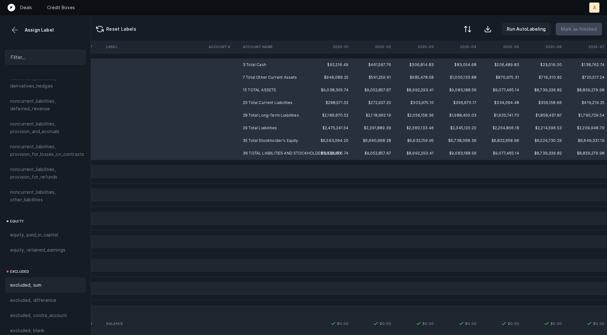
click at [40, 277] on div "excluded, sum" at bounding box center [45, 284] width 81 height 15
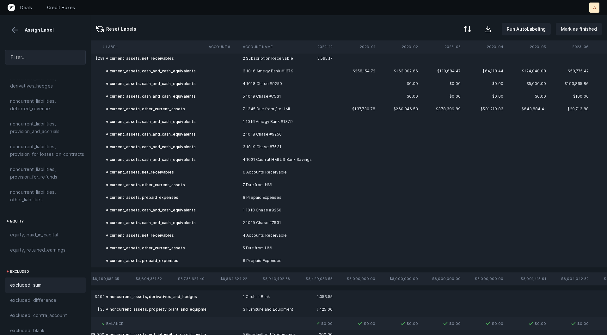
scroll to position [217, 1527]
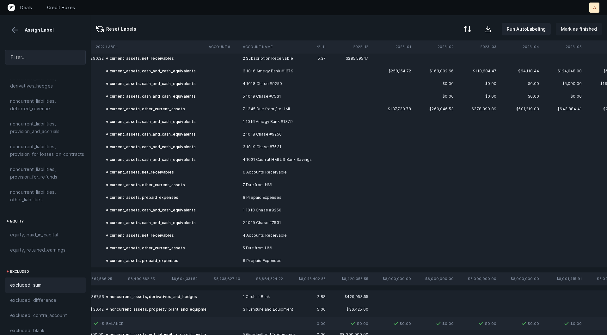
click at [575, 26] on p "Mark as finished" at bounding box center [579, 29] width 36 height 8
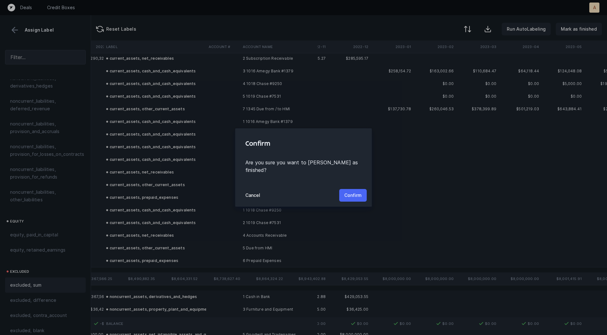
click at [351, 191] on p "Confirm" at bounding box center [352, 195] width 17 height 8
